Goal: Task Accomplishment & Management: Complete application form

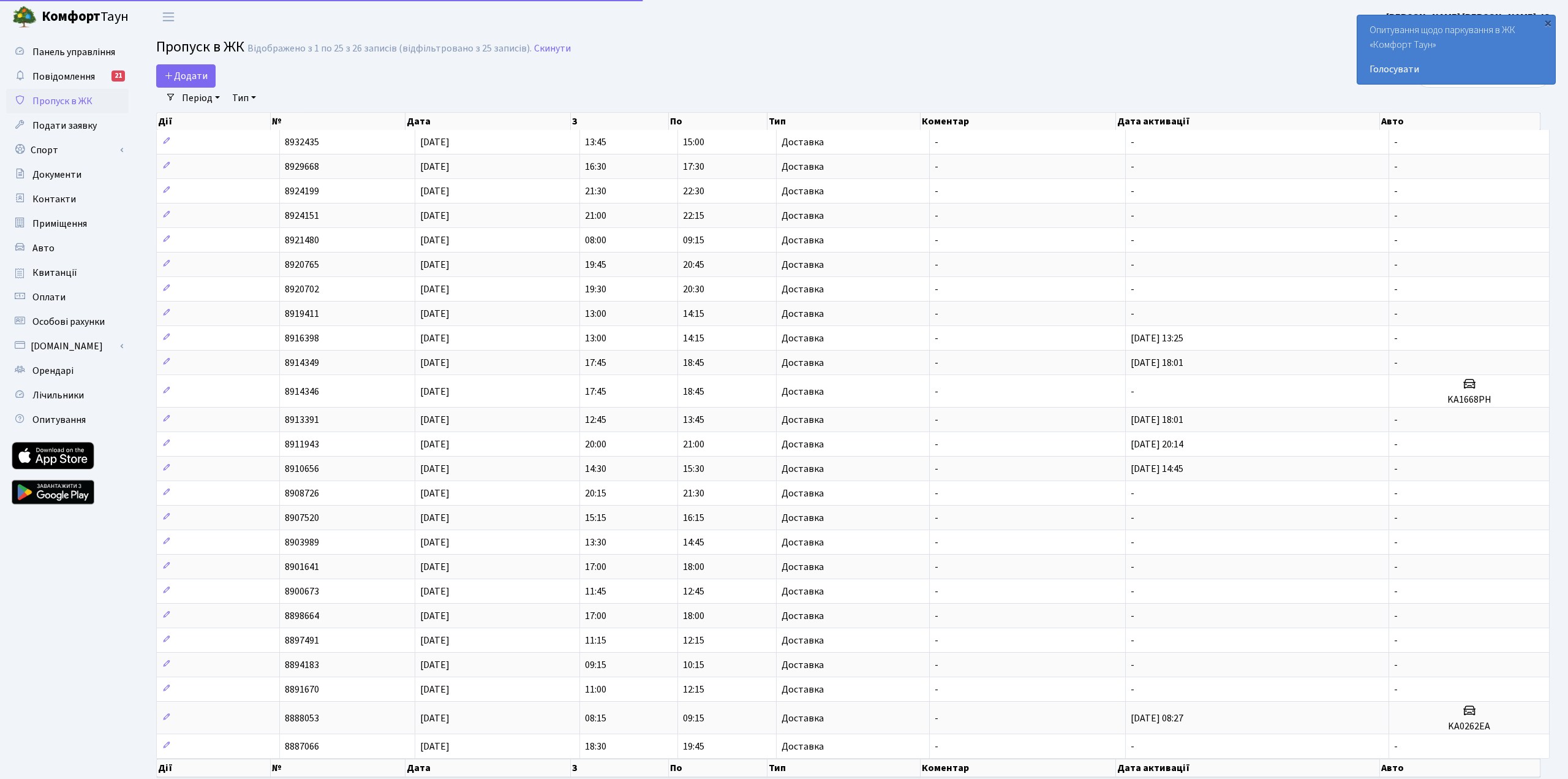
select select "25"
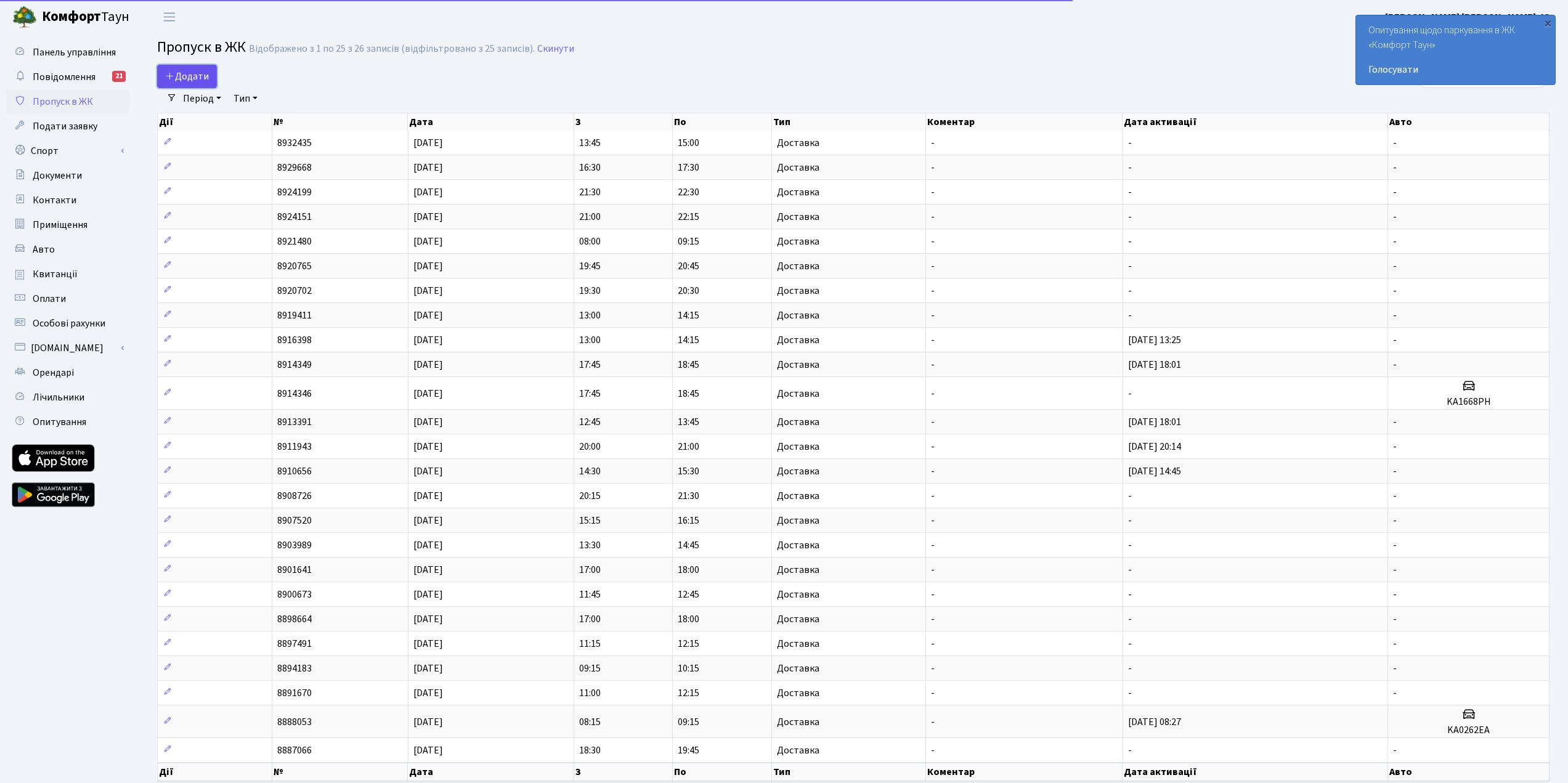
click at [197, 74] on span "Додати" at bounding box center [187, 76] width 44 height 14
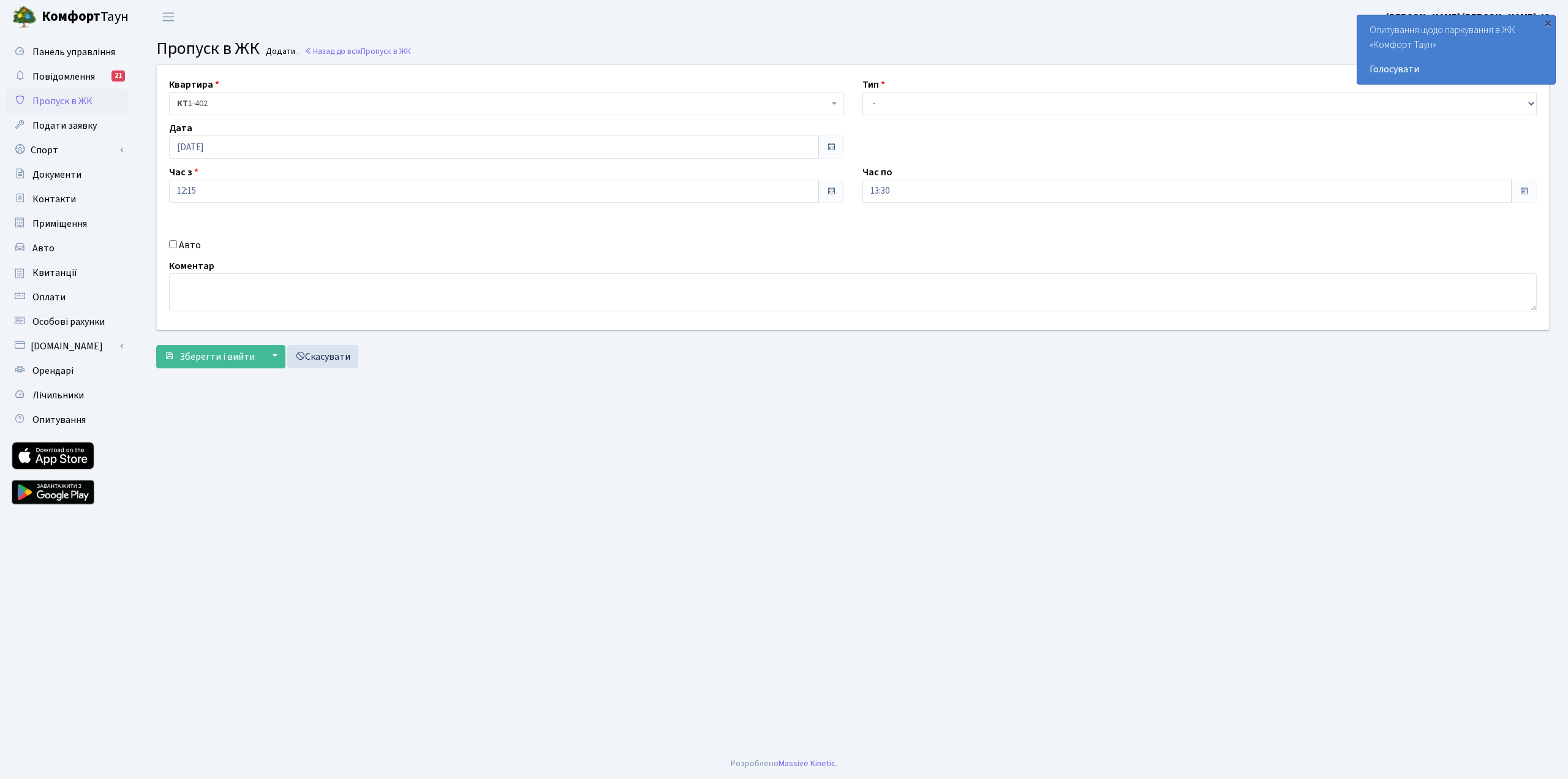
click at [1038, 119] on div "Квартира <b>КТ</b>&nbsp;&nbsp;&nbsp;&nbsp;1-402 КТ 1-402 Тип - Доставка Таксі Г…" at bounding box center [853, 197] width 1411 height 265
click at [1038, 112] on select "- Доставка Таксі Гості Сервіс" at bounding box center [1200, 103] width 675 height 24
select select "1"
click at [863, 92] on select "- Доставка Таксі Гості Сервіс" at bounding box center [1200, 103] width 675 height 24
click at [188, 363] on span "Зберегти і вийти" at bounding box center [217, 357] width 76 height 13
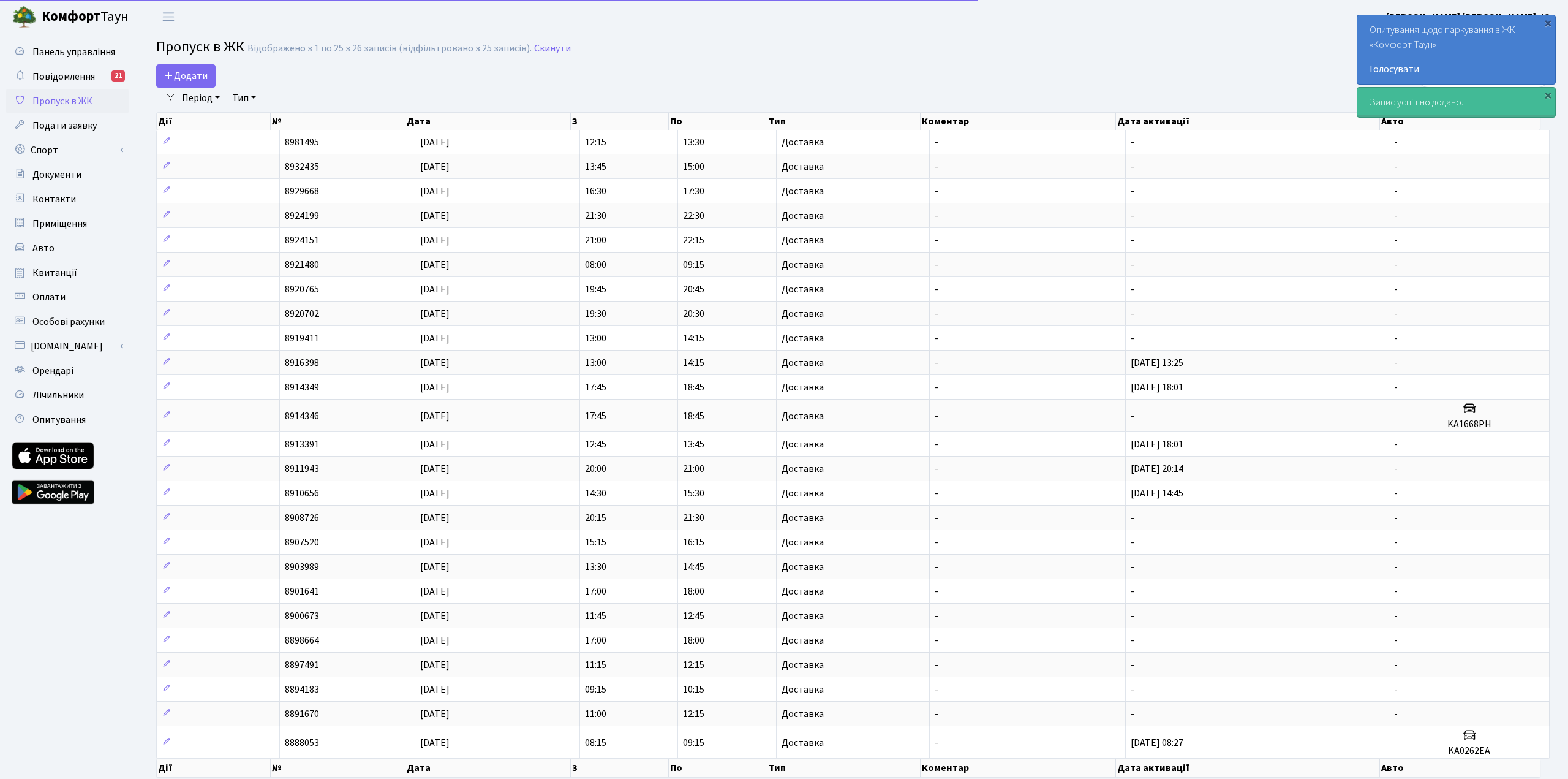
select select "25"
